Goal: Transaction & Acquisition: Download file/media

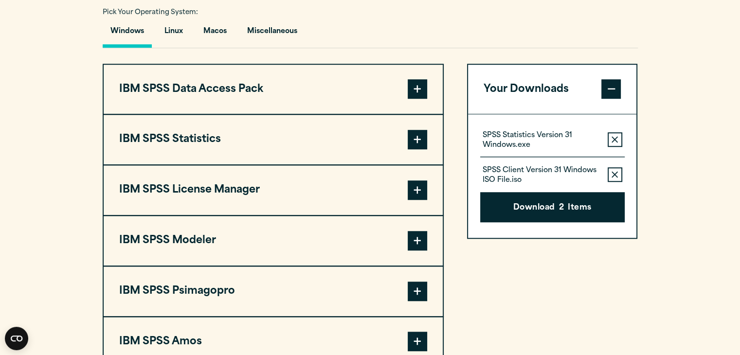
scroll to position [725, 0]
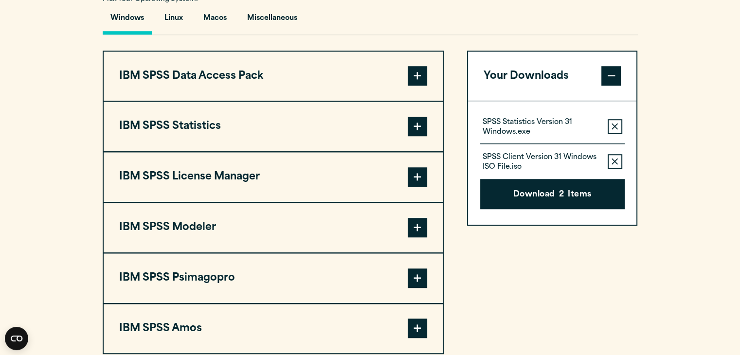
click at [268, 146] on button "IBM SPSS Statistics" at bounding box center [273, 127] width 339 height 50
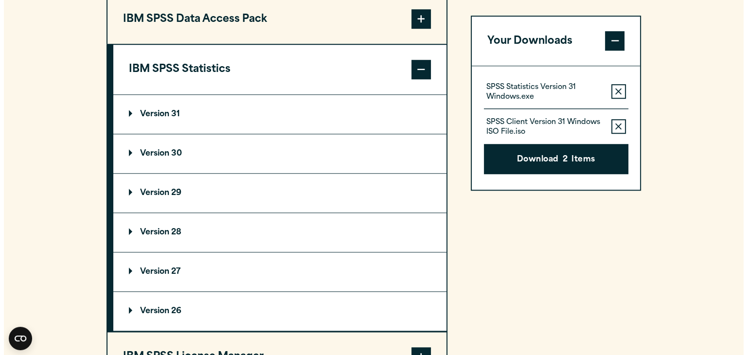
scroll to position [797, 0]
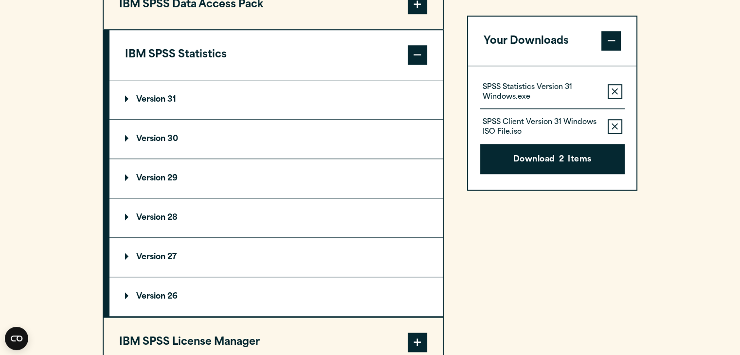
click at [157, 143] on p "Version 30" at bounding box center [151, 139] width 53 height 8
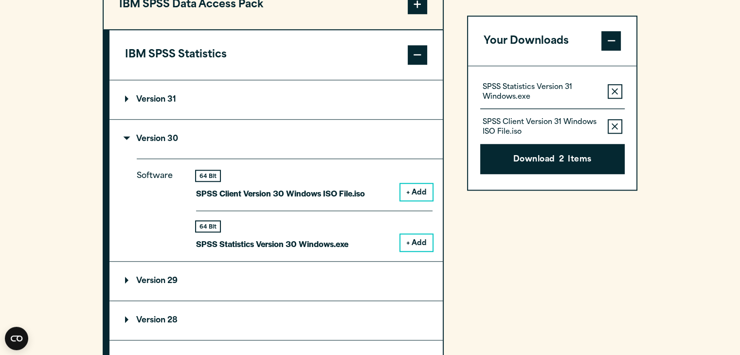
click at [410, 251] on button "+ Add" at bounding box center [416, 242] width 32 height 17
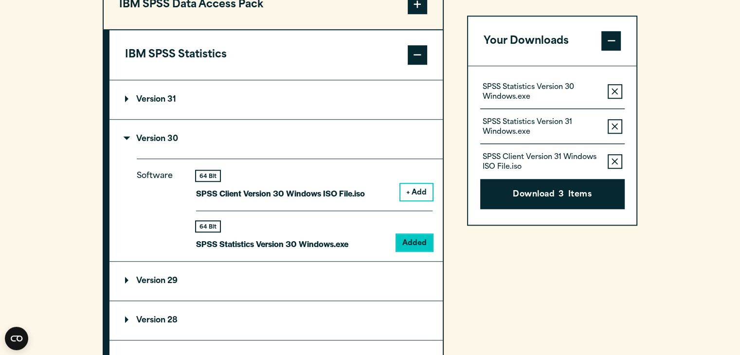
click at [618, 122] on button "Remove this item from your software download list" at bounding box center [615, 127] width 15 height 15
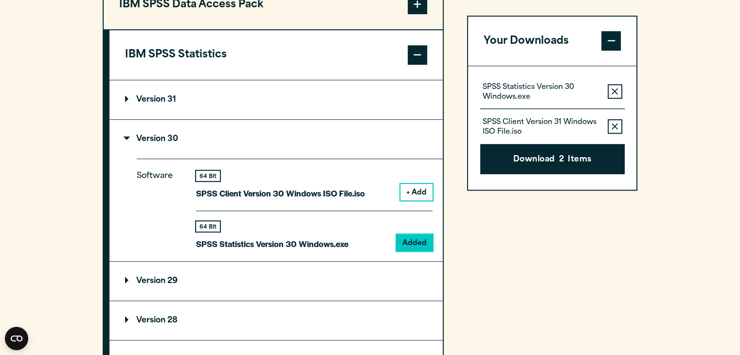
click at [618, 122] on button "Remove this item from your software download list" at bounding box center [615, 127] width 15 height 15
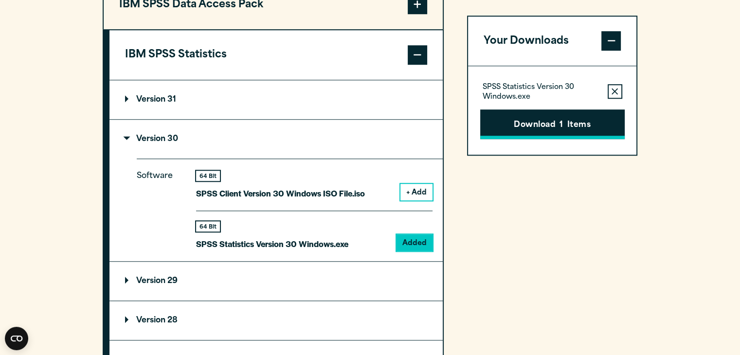
click at [574, 122] on button "Download 1 Items" at bounding box center [552, 124] width 144 height 30
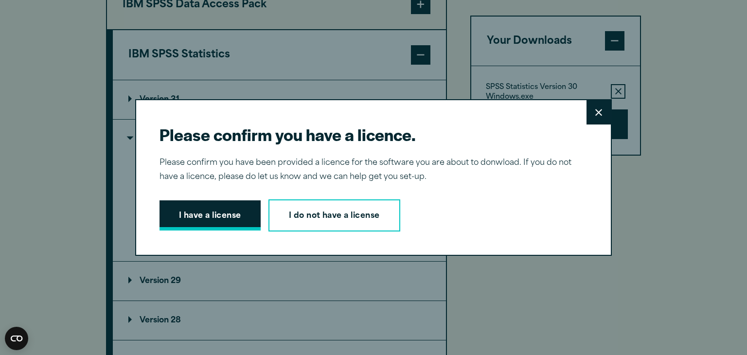
click at [209, 218] on button "I have a license" at bounding box center [210, 215] width 101 height 30
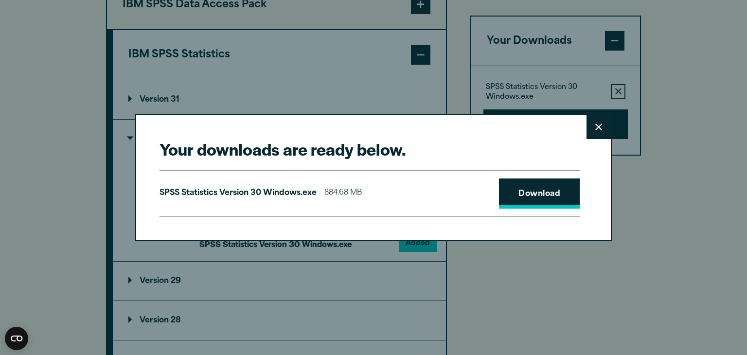
click at [556, 191] on link "Download" at bounding box center [539, 194] width 81 height 30
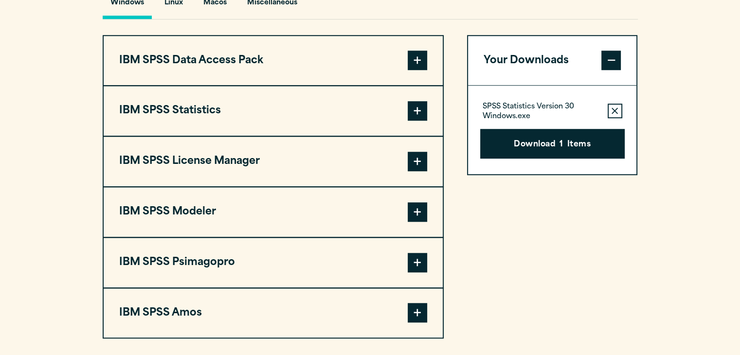
scroll to position [740, 0]
click at [287, 121] on button "IBM SPSS Statistics" at bounding box center [273, 112] width 339 height 50
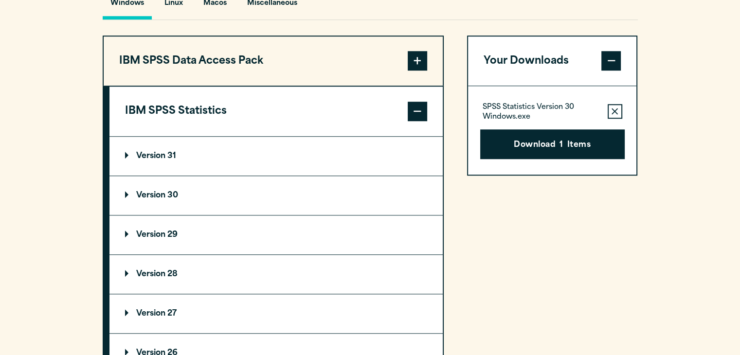
click at [163, 211] on summary "Version 30" at bounding box center [275, 195] width 333 height 39
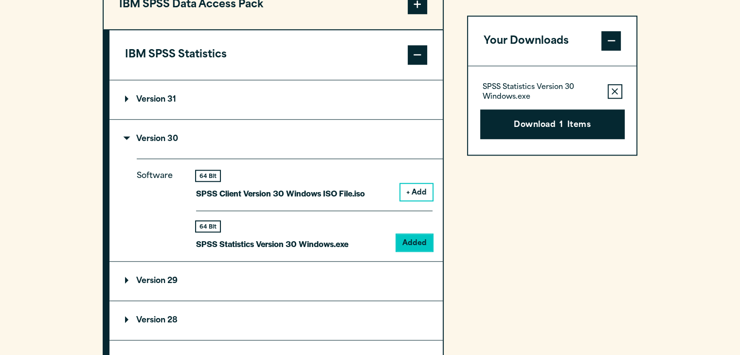
scroll to position [797, 0]
click at [421, 200] on button "+ Add" at bounding box center [416, 191] width 32 height 17
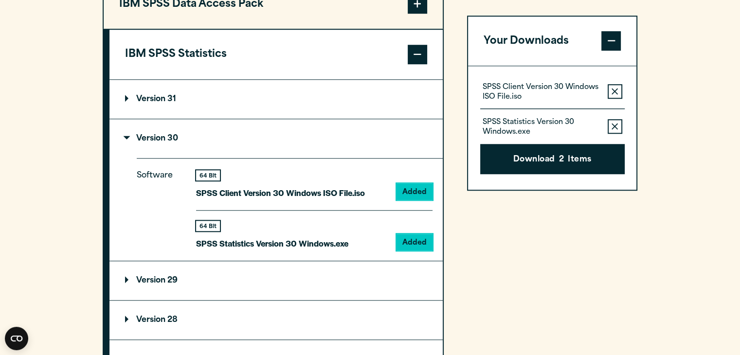
click at [616, 127] on icon "button" at bounding box center [614, 127] width 6 height 6
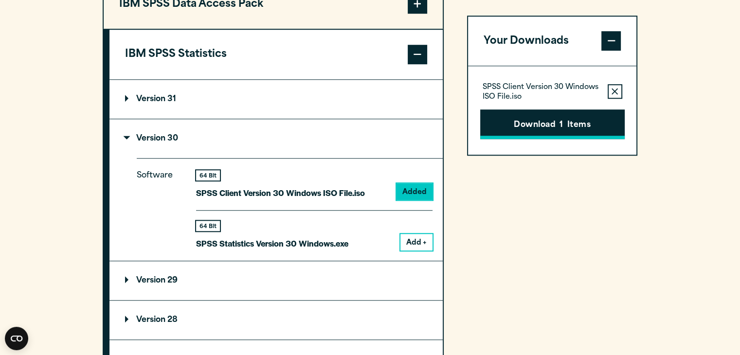
click at [585, 123] on button "Download 1 Items" at bounding box center [552, 124] width 144 height 30
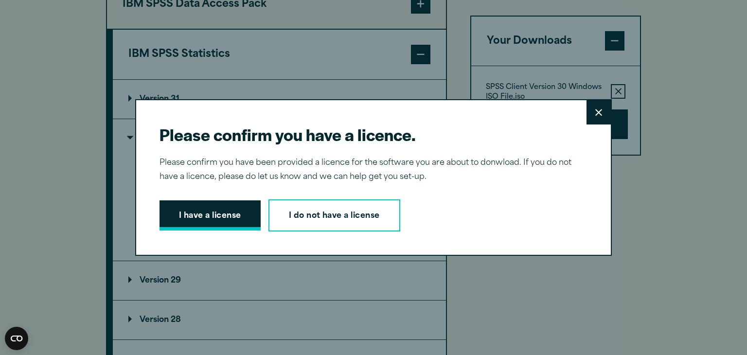
click at [214, 223] on button "I have a license" at bounding box center [210, 215] width 101 height 30
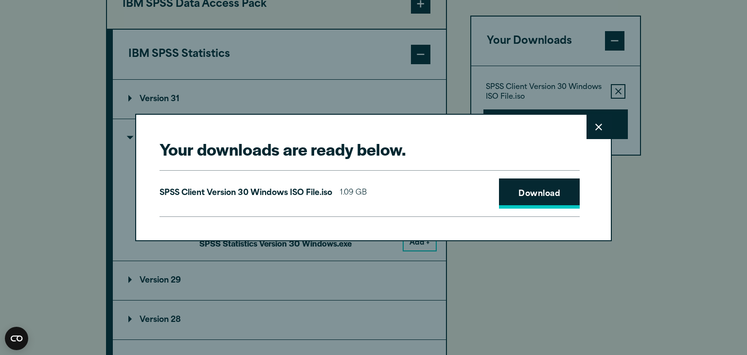
click at [541, 196] on link "Download" at bounding box center [539, 194] width 81 height 30
click at [597, 126] on icon at bounding box center [598, 127] width 7 height 7
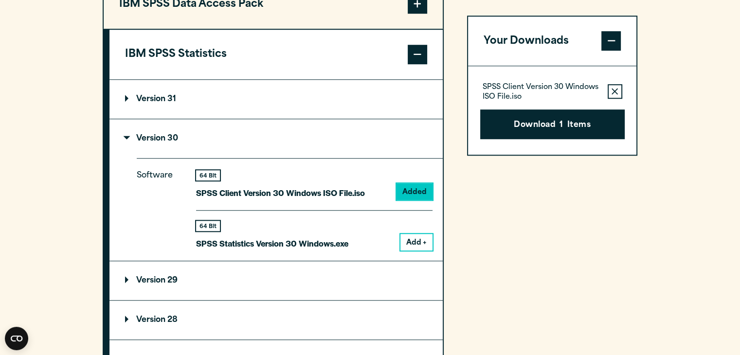
click at [458, 135] on div "IBM SPSS Data Access Pack Version 8 Plugin 32 & 64 Bit Data Access Pack 8.0.zip…" at bounding box center [370, 300] width 535 height 643
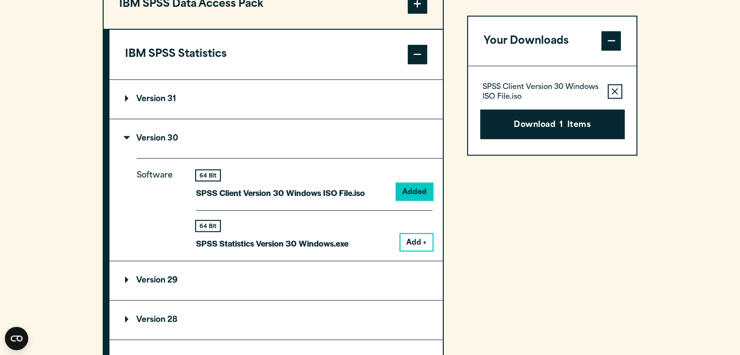
click at [447, 197] on div "IBM SPSS Data Access Pack Version 8 Plugin 32 & 64 Bit Data Access Pack 8.0.zip…" at bounding box center [370, 300] width 535 height 643
click at [413, 251] on button "Add +" at bounding box center [416, 242] width 32 height 17
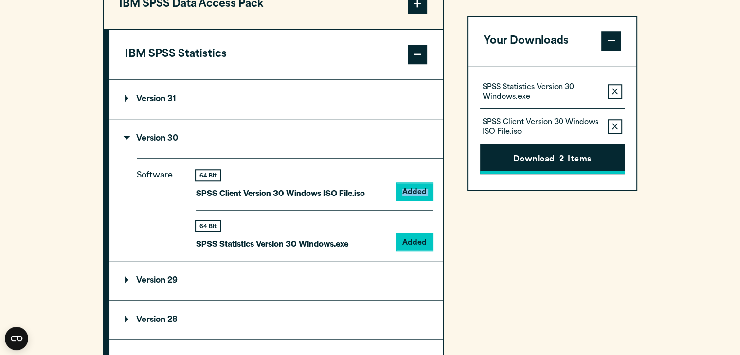
click at [572, 144] on button "Download 2 Items" at bounding box center [552, 159] width 144 height 30
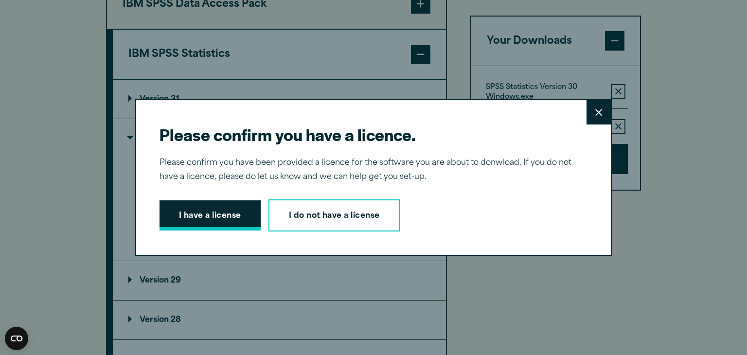
click at [207, 219] on button "I have a license" at bounding box center [210, 215] width 101 height 30
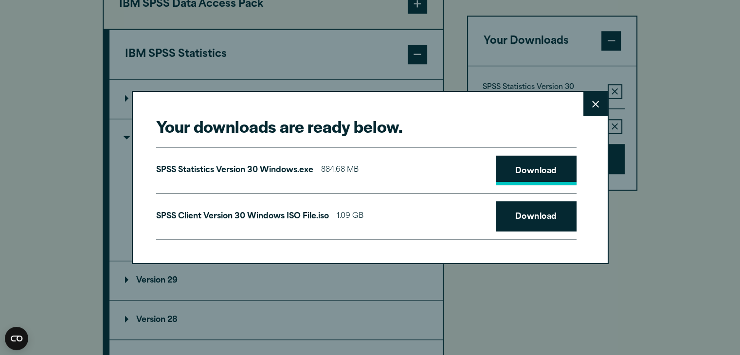
click at [540, 176] on link "Download" at bounding box center [536, 171] width 81 height 30
click at [537, 216] on link "Download" at bounding box center [536, 216] width 81 height 30
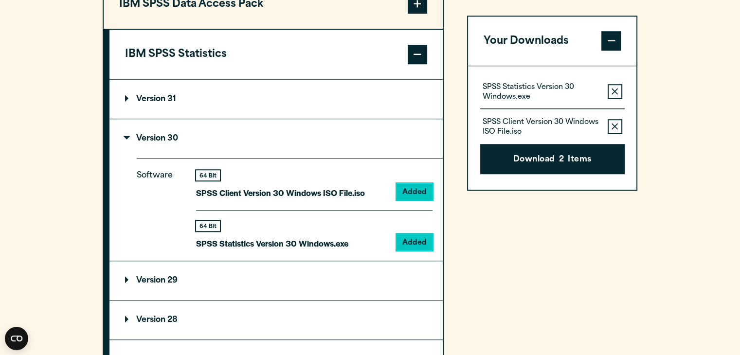
click at [689, 190] on div "Your downloads are ready below. Close SPSS Statistics Version 30 Windows.exe 88…" at bounding box center [370, 177] width 740 height 355
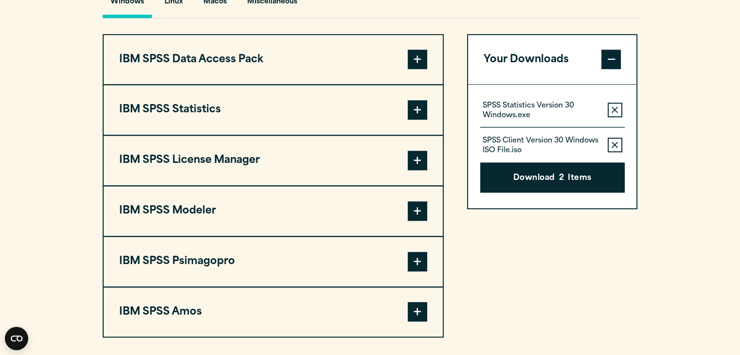
scroll to position [736, 0]
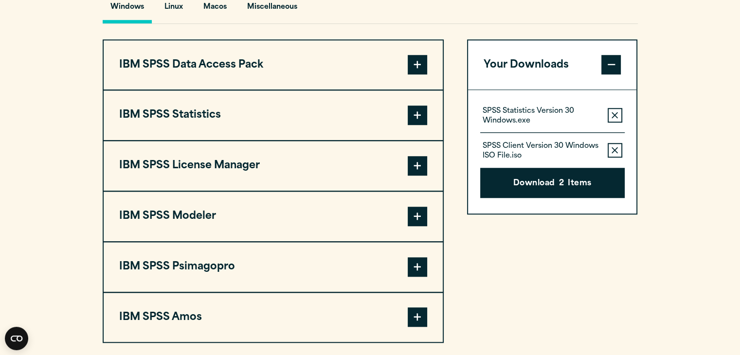
click at [343, 140] on button "IBM SPSS Statistics" at bounding box center [273, 115] width 339 height 50
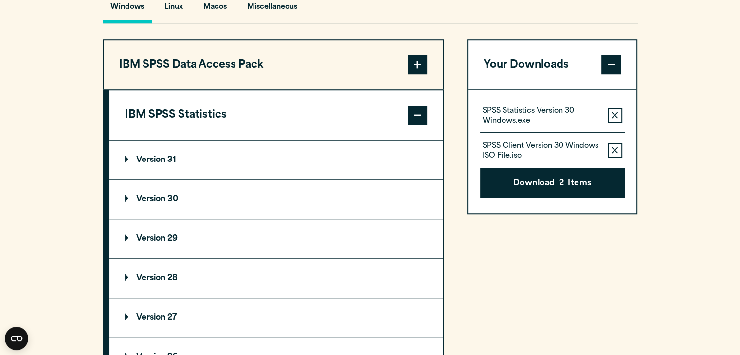
click at [256, 210] on summary "Version 30" at bounding box center [275, 199] width 333 height 39
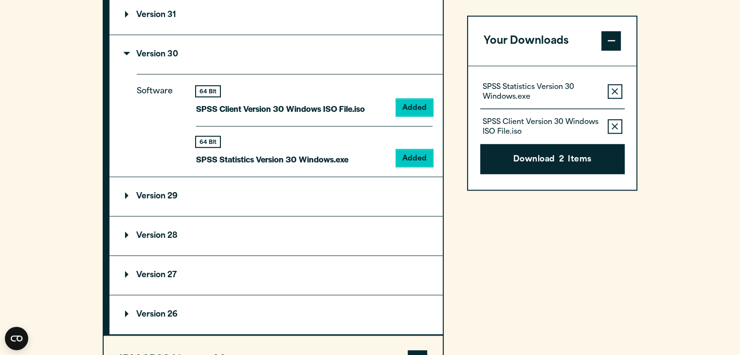
scroll to position [881, 0]
click at [371, 90] on icon "button" at bounding box center [614, 92] width 6 height 7
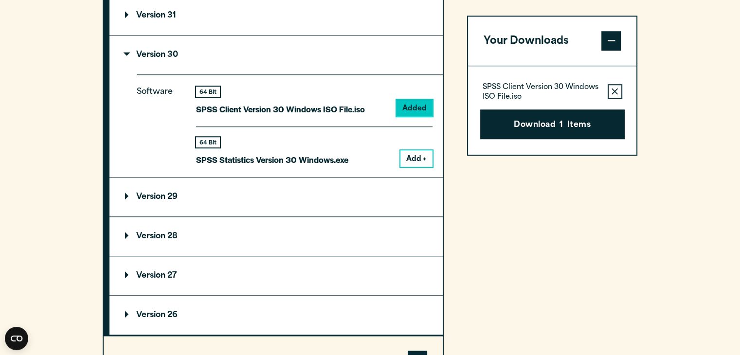
click at [371, 90] on icon "button" at bounding box center [614, 92] width 6 height 7
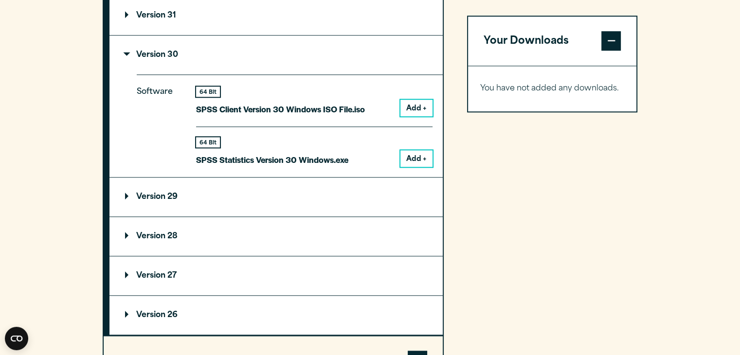
click at [371, 116] on button "Add +" at bounding box center [416, 108] width 32 height 17
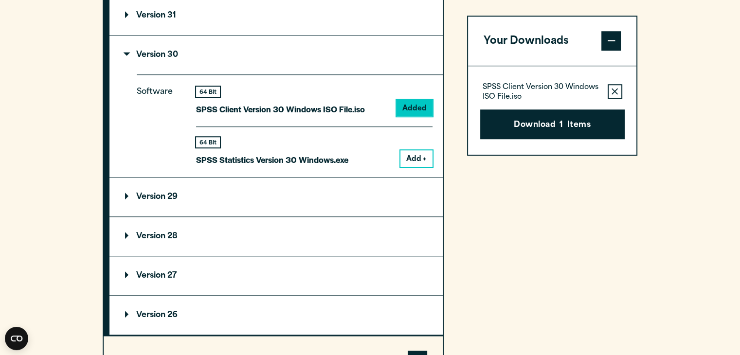
click at [371, 167] on button "Add +" at bounding box center [416, 158] width 32 height 17
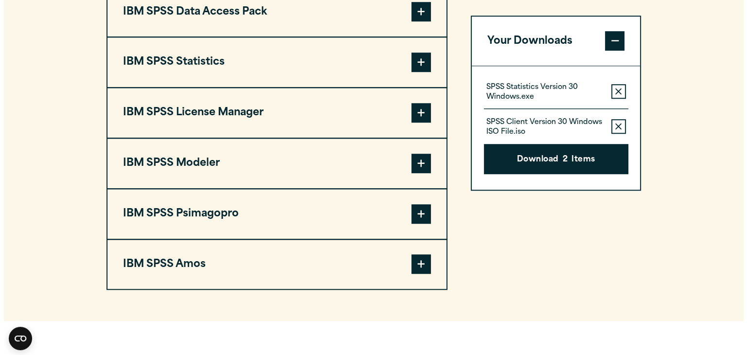
scroll to position [754, 0]
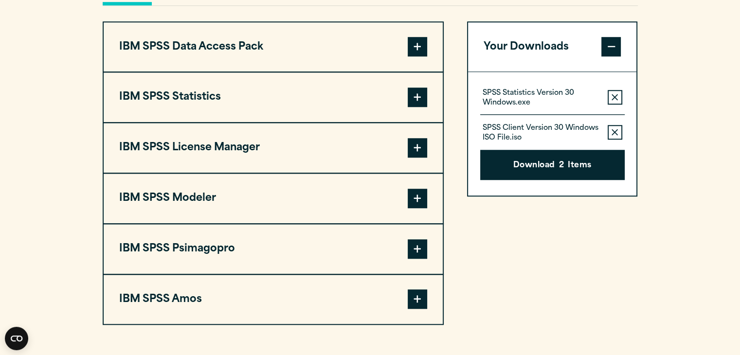
click at [371, 72] on button "IBM SPSS Data Access Pack" at bounding box center [273, 47] width 339 height 50
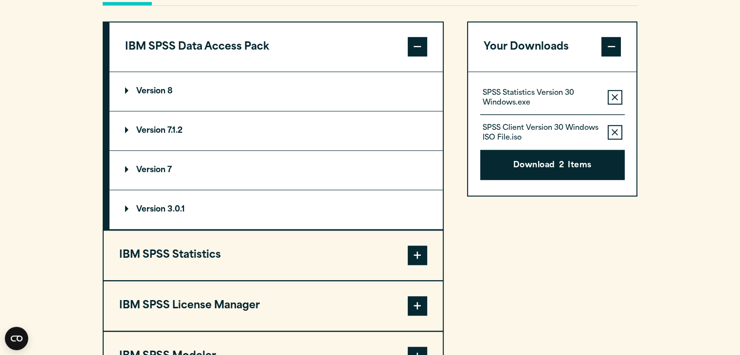
click at [371, 72] on button "IBM SPSS Data Access Pack" at bounding box center [275, 47] width 333 height 50
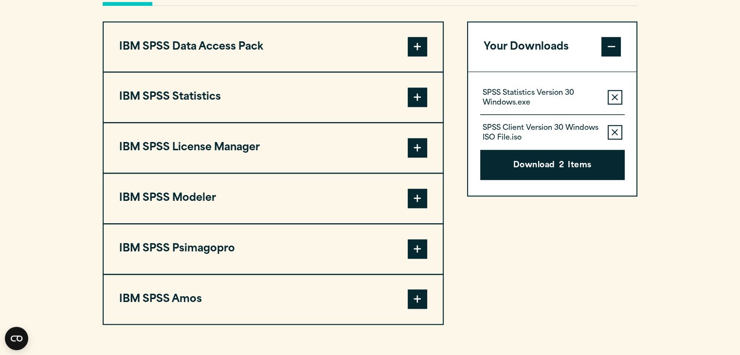
click at [286, 109] on button "IBM SPSS Statistics" at bounding box center [273, 97] width 339 height 50
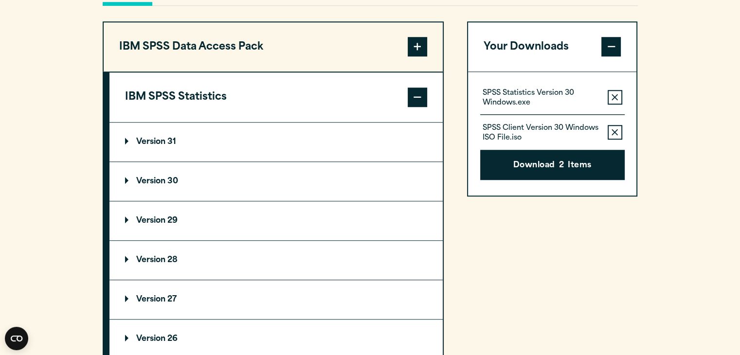
click at [263, 122] on button "IBM SPSS Statistics" at bounding box center [275, 97] width 333 height 50
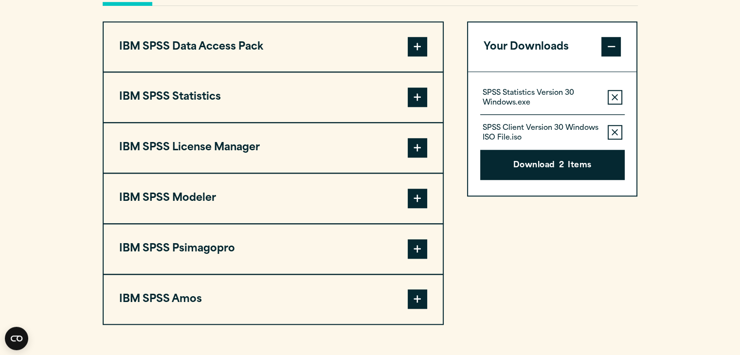
click at [253, 122] on button "IBM SPSS Statistics" at bounding box center [273, 97] width 339 height 50
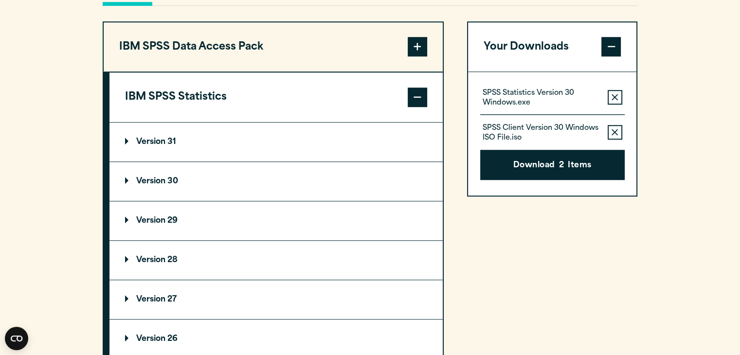
click at [371, 101] on icon "button" at bounding box center [614, 97] width 6 height 6
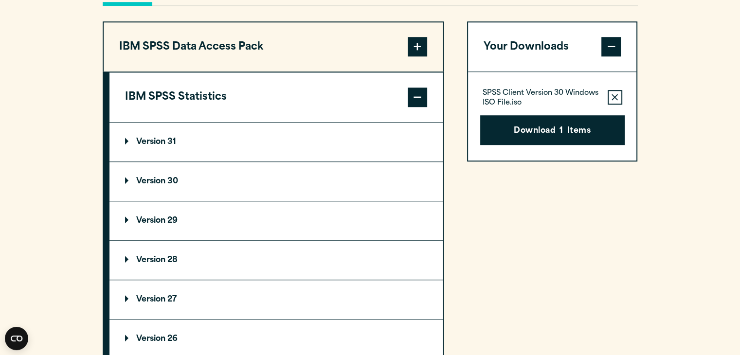
click at [371, 101] on icon "button" at bounding box center [614, 97] width 6 height 6
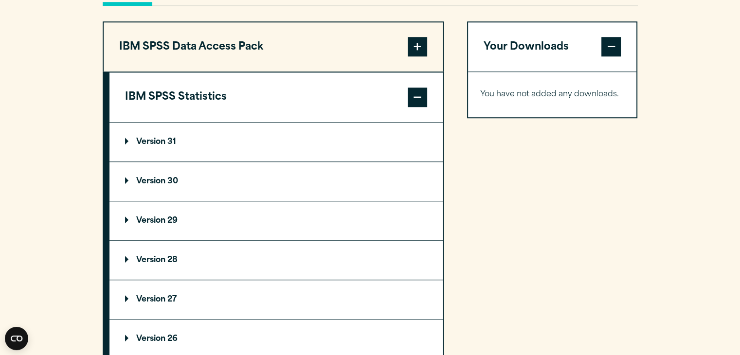
click at [170, 196] on summary "Version 30" at bounding box center [275, 181] width 333 height 39
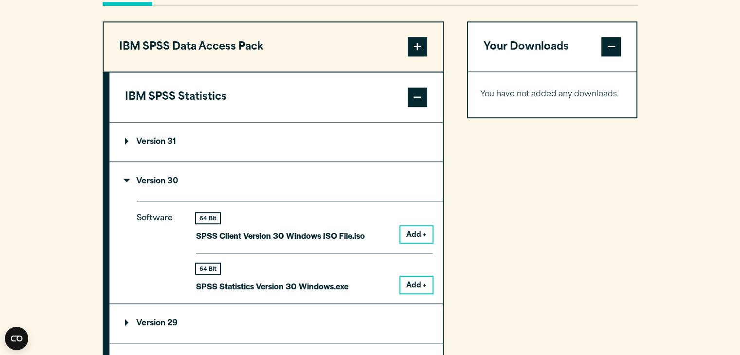
click at [371, 293] on button "Add +" at bounding box center [416, 285] width 32 height 17
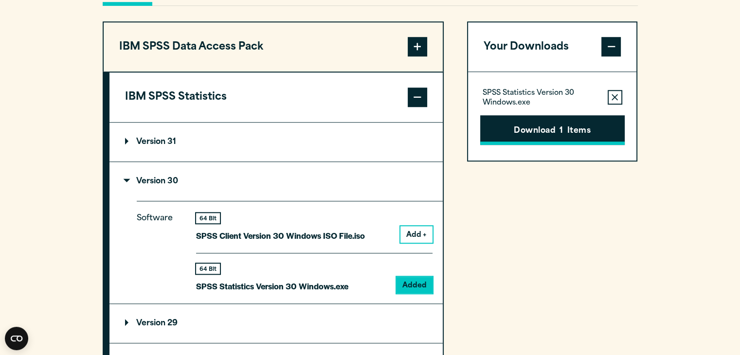
click at [371, 145] on button "Download 1 Items" at bounding box center [552, 130] width 144 height 30
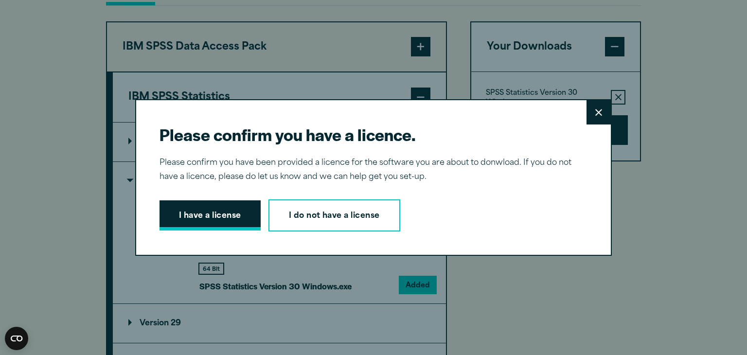
click at [241, 210] on button "I have a license" at bounding box center [210, 215] width 101 height 30
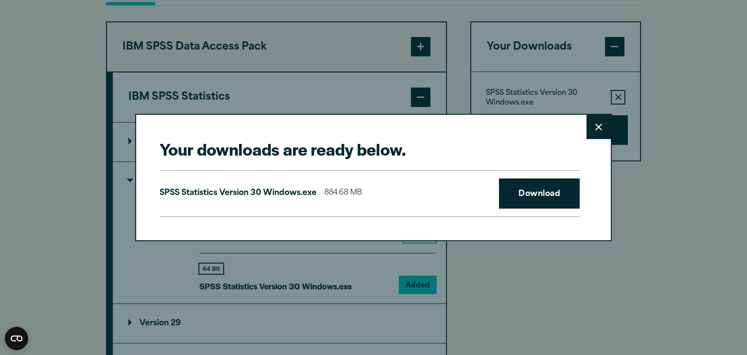
click at [371, 213] on div "SPSS Statistics Version 30 Windows.exe 884.68 MB Download" at bounding box center [370, 193] width 420 height 47
click at [371, 196] on link "Download" at bounding box center [539, 194] width 81 height 30
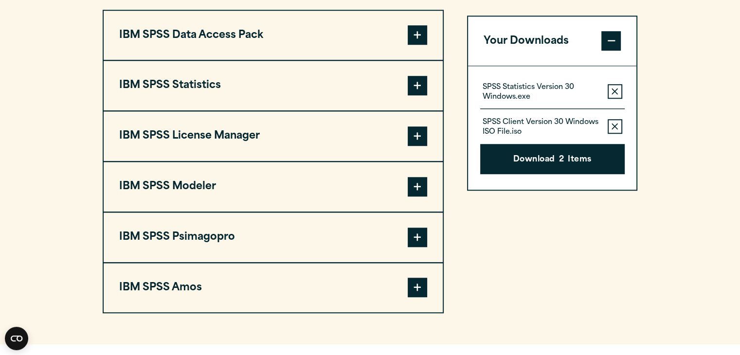
scroll to position [765, 0]
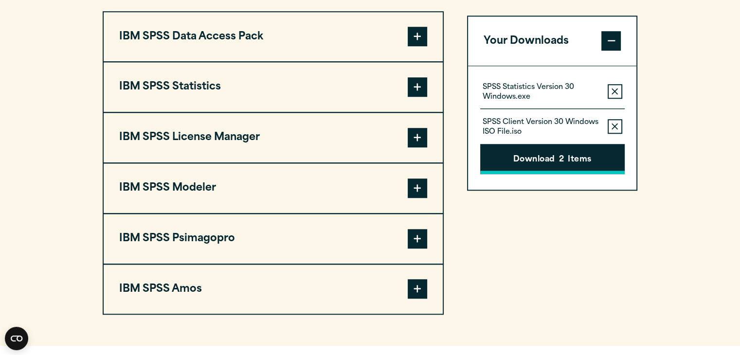
click at [562, 167] on span "2" at bounding box center [561, 160] width 5 height 13
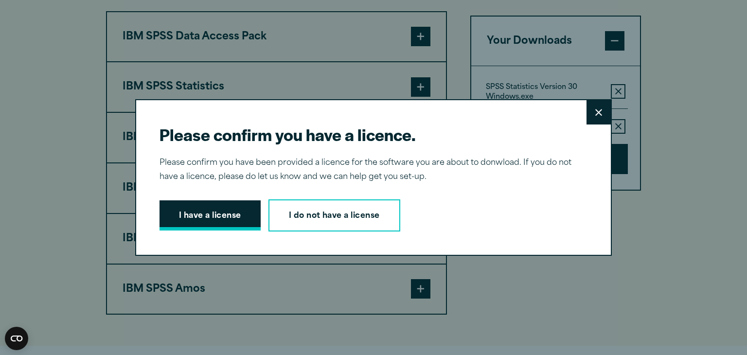
click at [251, 218] on button "I have a license" at bounding box center [210, 215] width 101 height 30
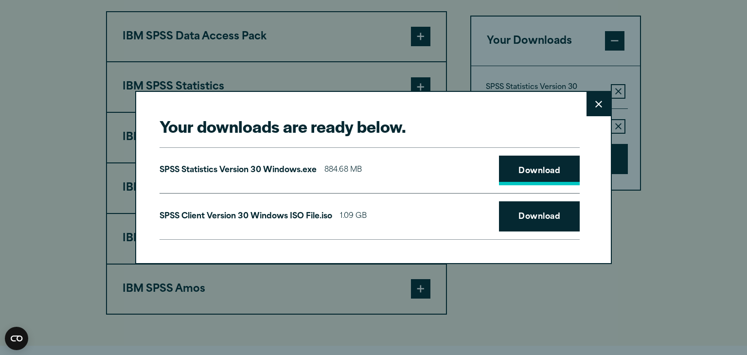
click at [515, 171] on link "Download" at bounding box center [539, 171] width 81 height 30
click at [532, 208] on link "Download" at bounding box center [539, 216] width 81 height 30
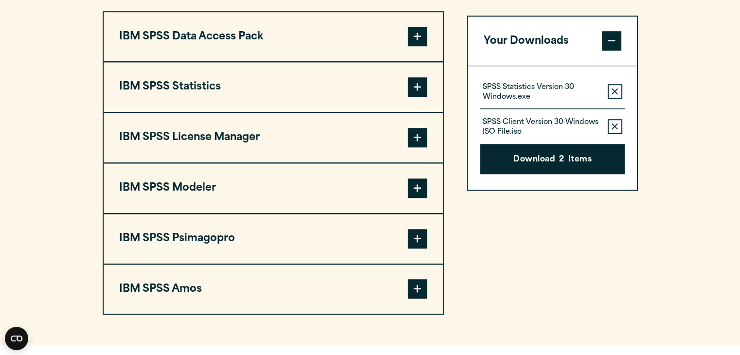
click at [365, 47] on div "Your downloads are ready below. Close SPSS Statistics Version 30 Windows.exe 88…" at bounding box center [370, 177] width 740 height 355
